Goal: Obtain resource: Obtain resource

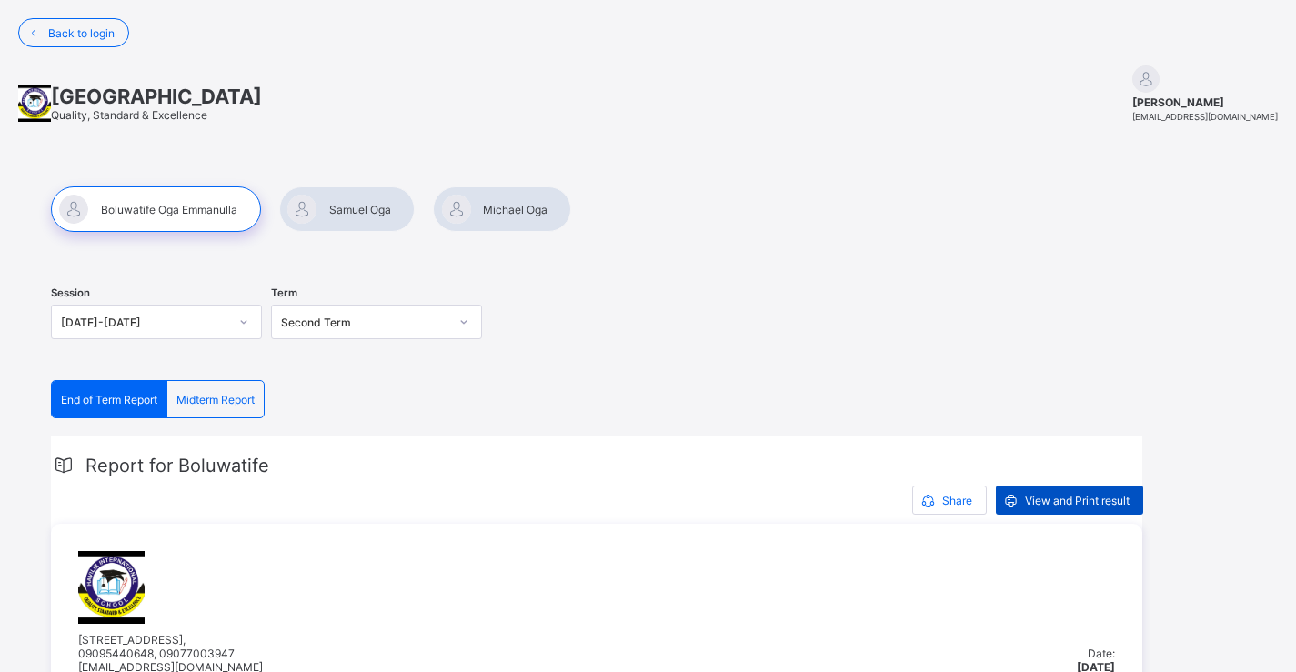
click at [1108, 490] on div "View and Print result" at bounding box center [1069, 500] width 147 height 29
click at [245, 395] on span "Midterm Report" at bounding box center [215, 400] width 78 height 14
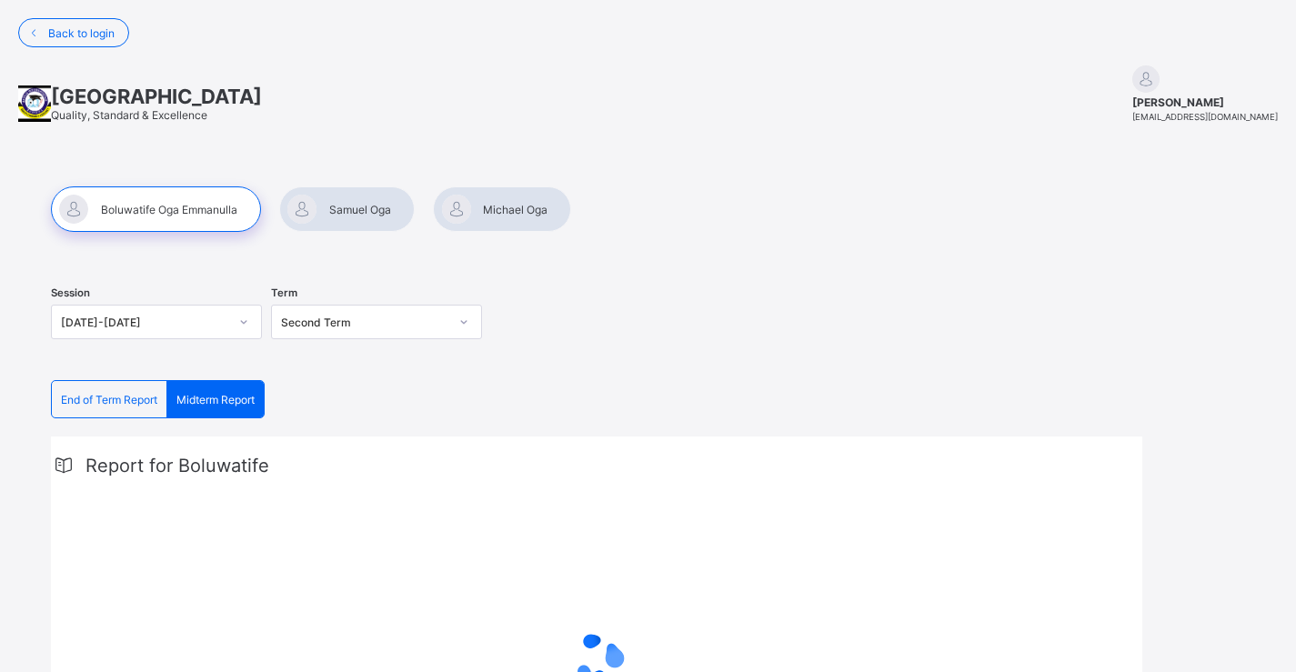
click at [466, 318] on icon at bounding box center [463, 322] width 11 height 18
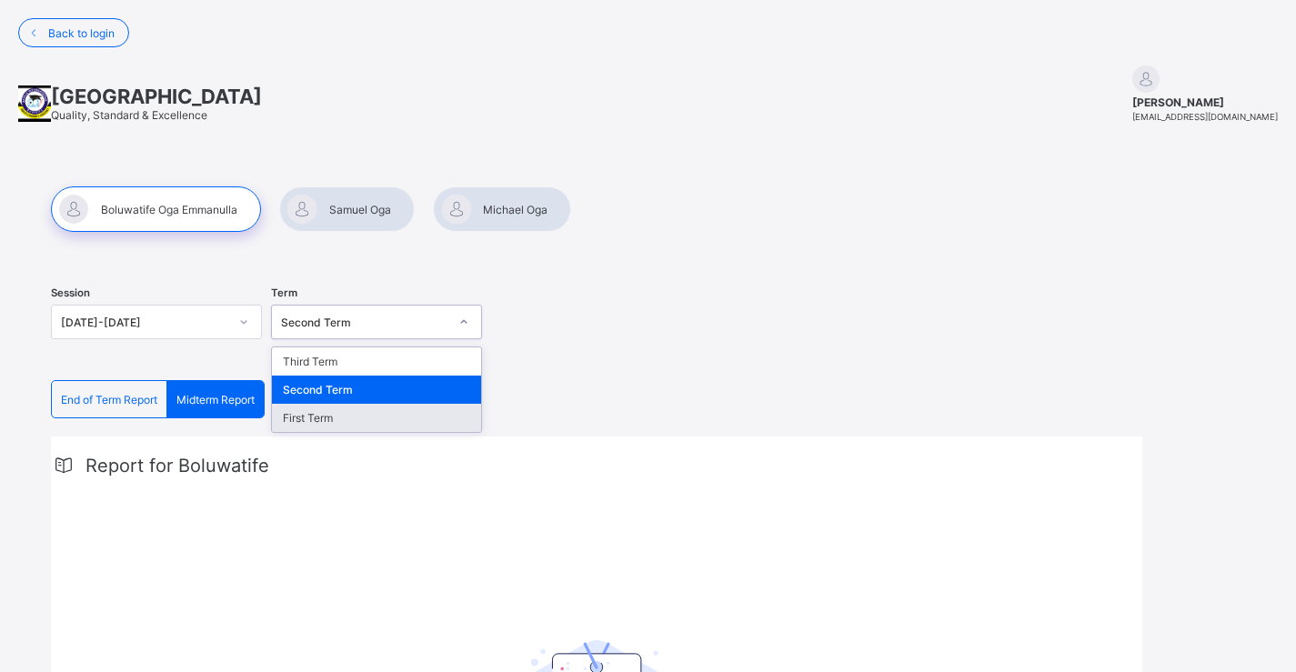
click at [400, 411] on div "First Term" at bounding box center [376, 418] width 209 height 28
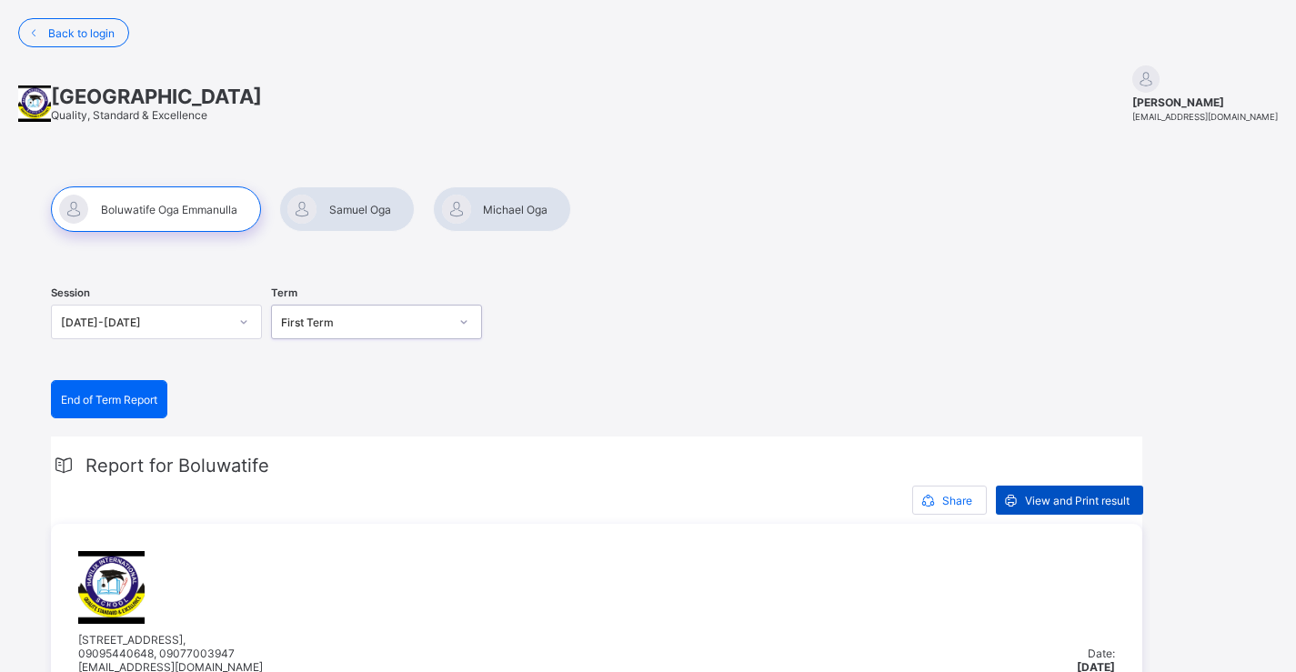
click at [1072, 505] on span "View and Print result" at bounding box center [1077, 501] width 105 height 14
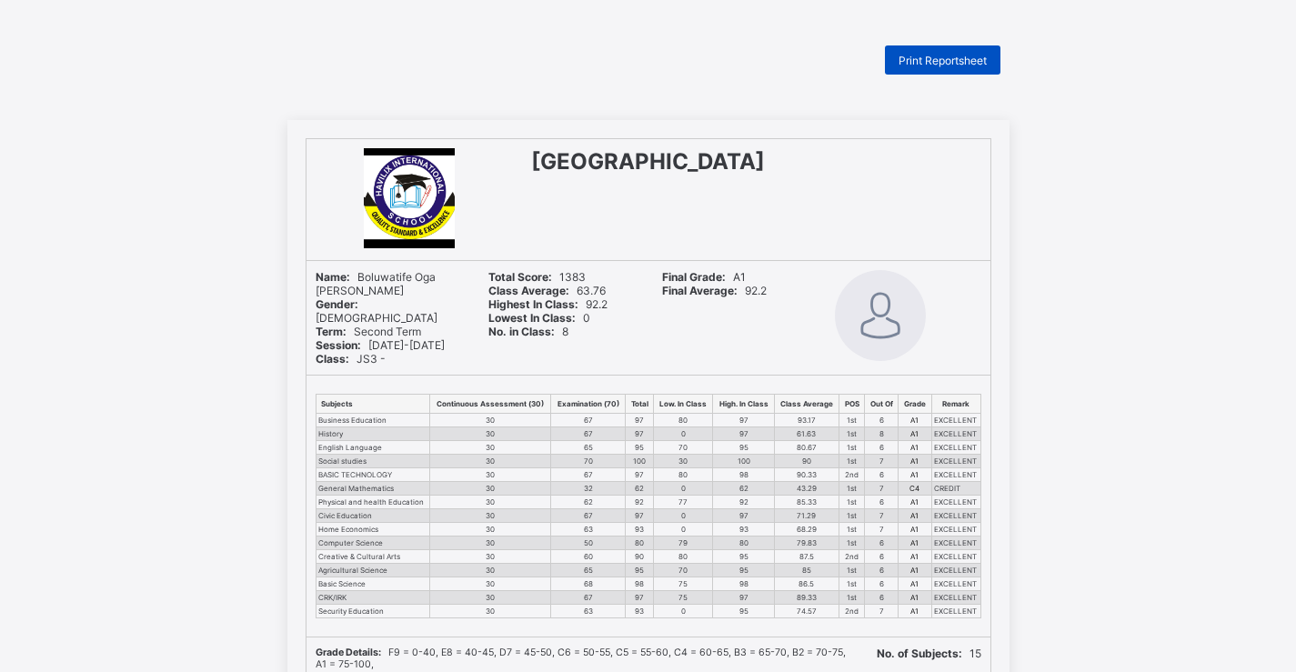
click at [942, 67] on div "Print Reportsheet" at bounding box center [943, 59] width 116 height 29
click at [947, 57] on span "Print Reportsheet" at bounding box center [943, 61] width 88 height 14
